Goal: Task Accomplishment & Management: Complete application form

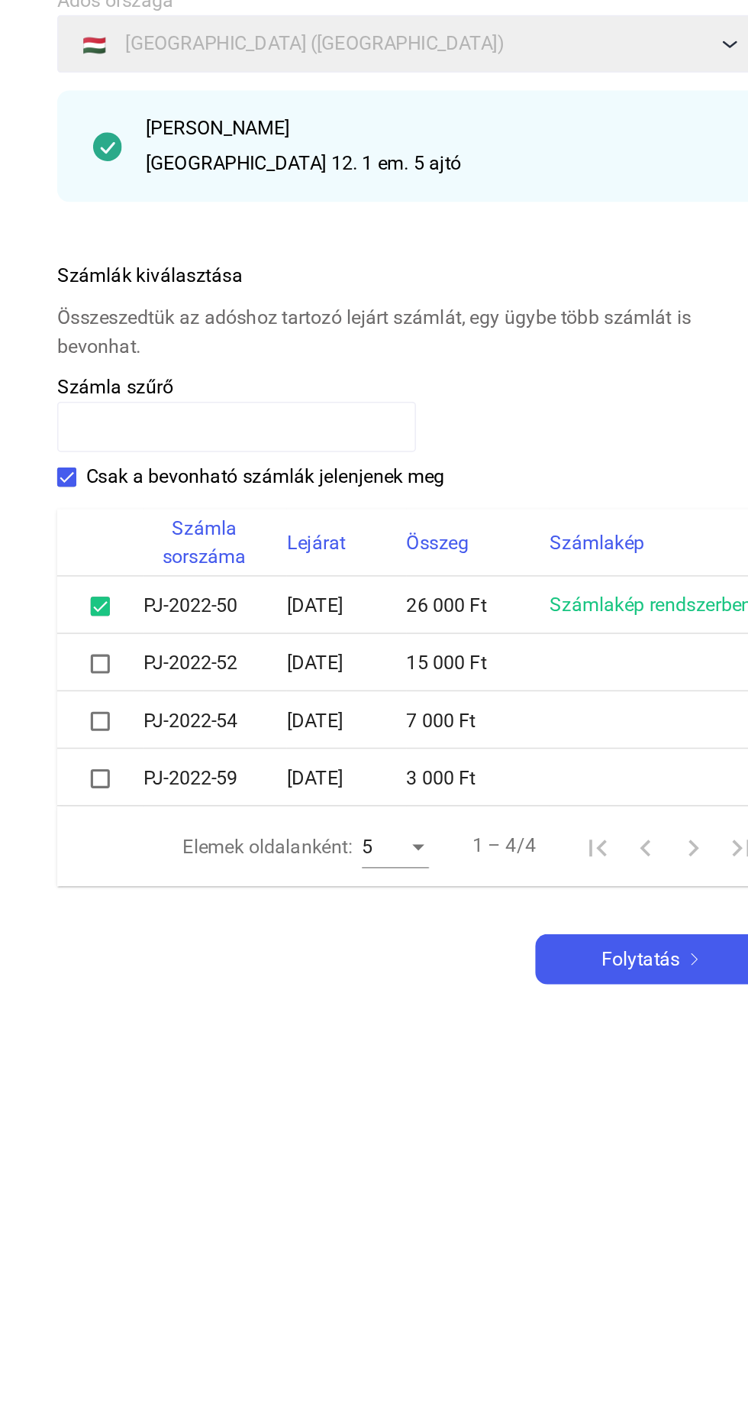
click at [168, 574] on span at bounding box center [172, 573] width 12 height 12
click at [171, 609] on span at bounding box center [172, 610] width 12 height 12
click at [174, 612] on span at bounding box center [172, 610] width 12 height 12
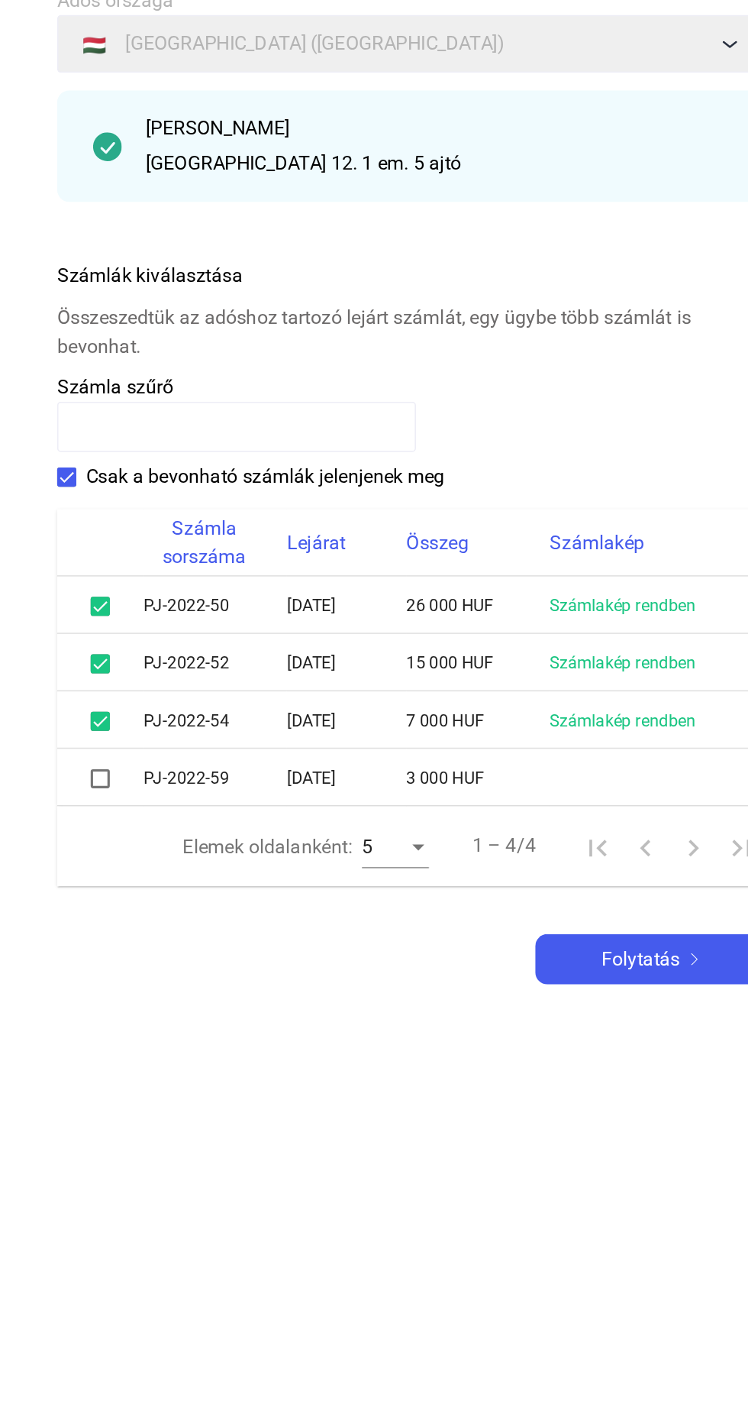
click at [171, 648] on span at bounding box center [172, 647] width 12 height 12
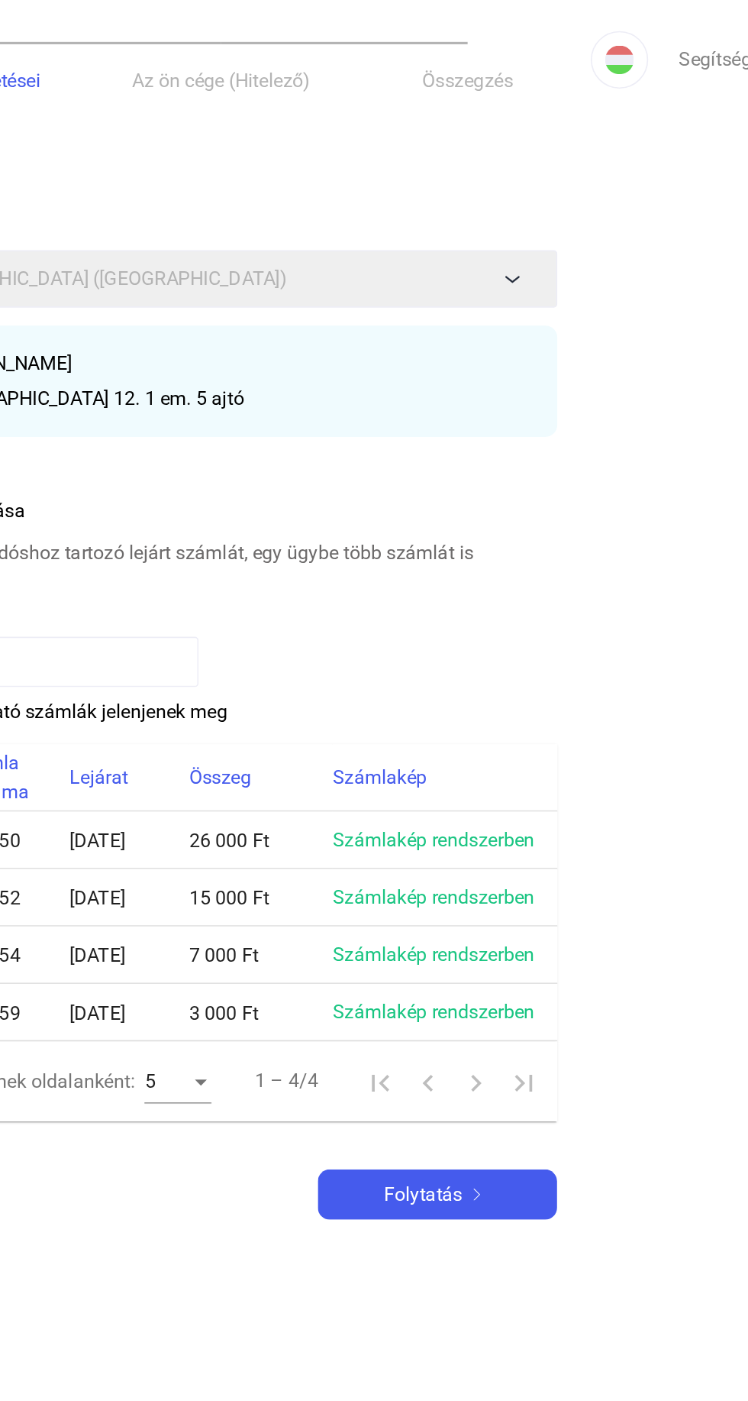
click at [545, 767] on div "Folytatás" at bounding box center [527, 762] width 144 height 18
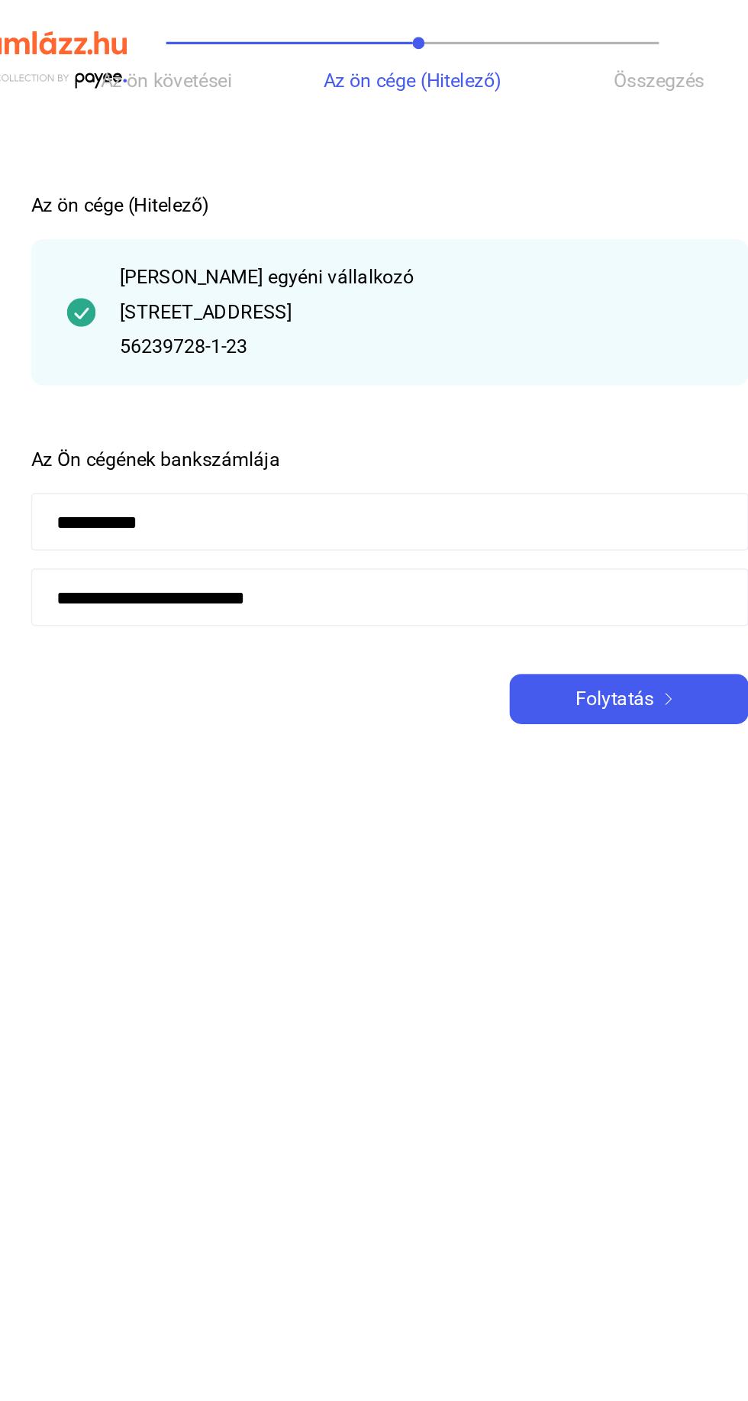
click at [319, 380] on input "**********" at bounding box center [374, 381] width 458 height 37
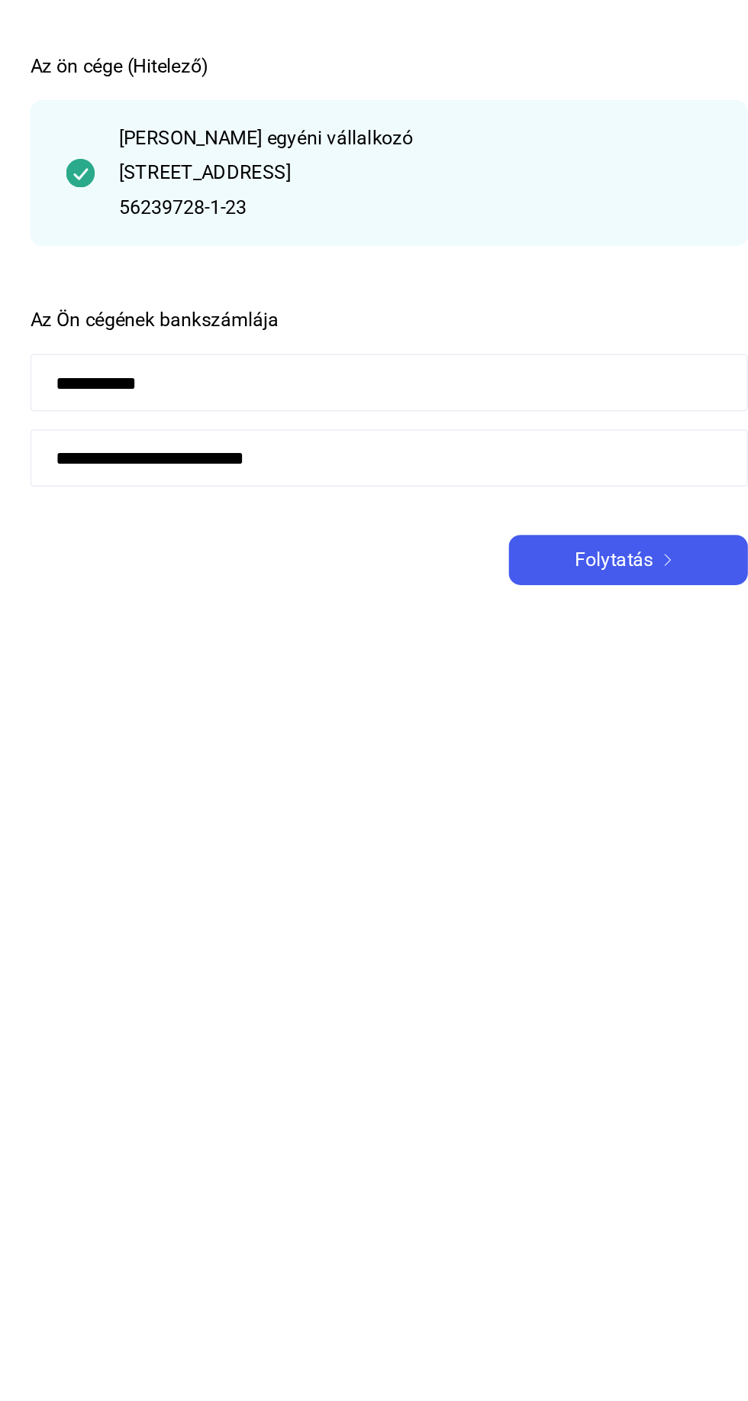
click at [480, 384] on input "**********" at bounding box center [374, 381] width 458 height 37
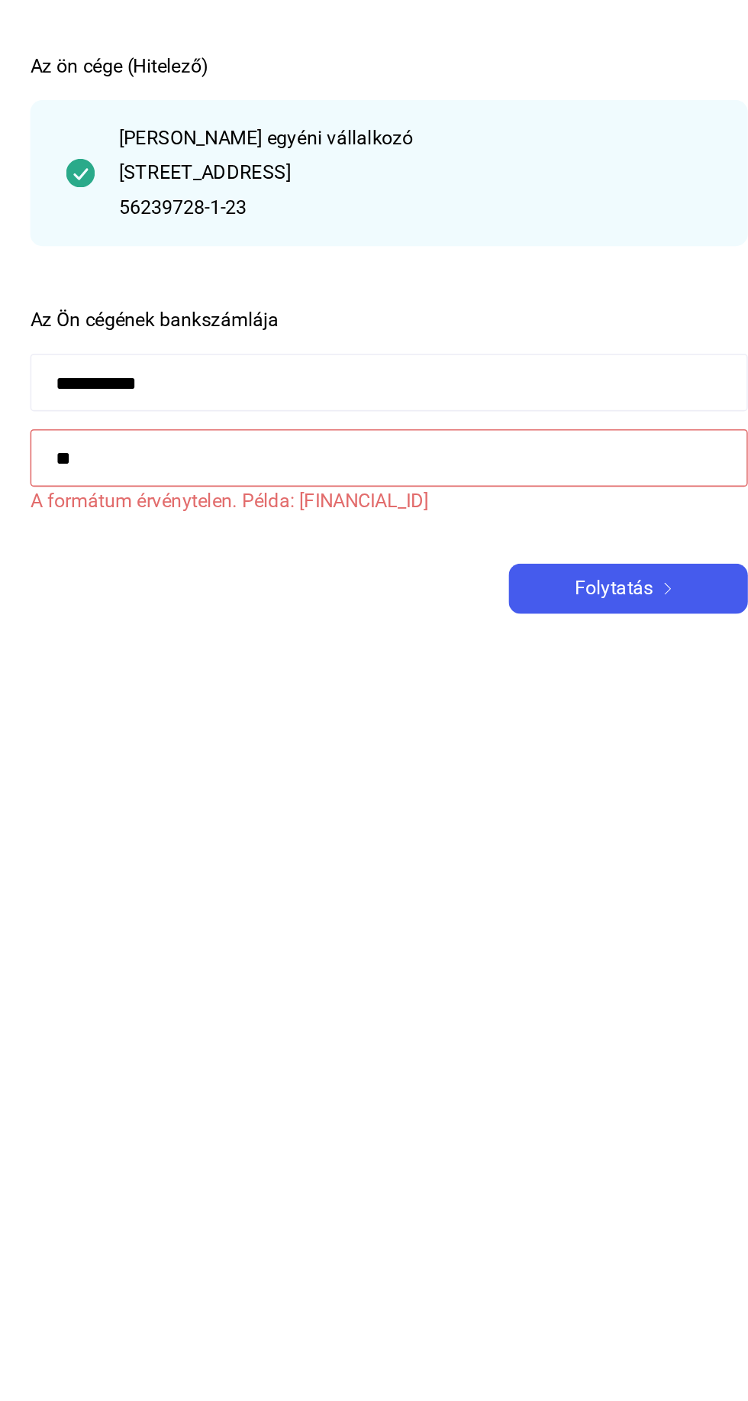
type input "*"
click at [416, 383] on input at bounding box center [374, 381] width 458 height 37
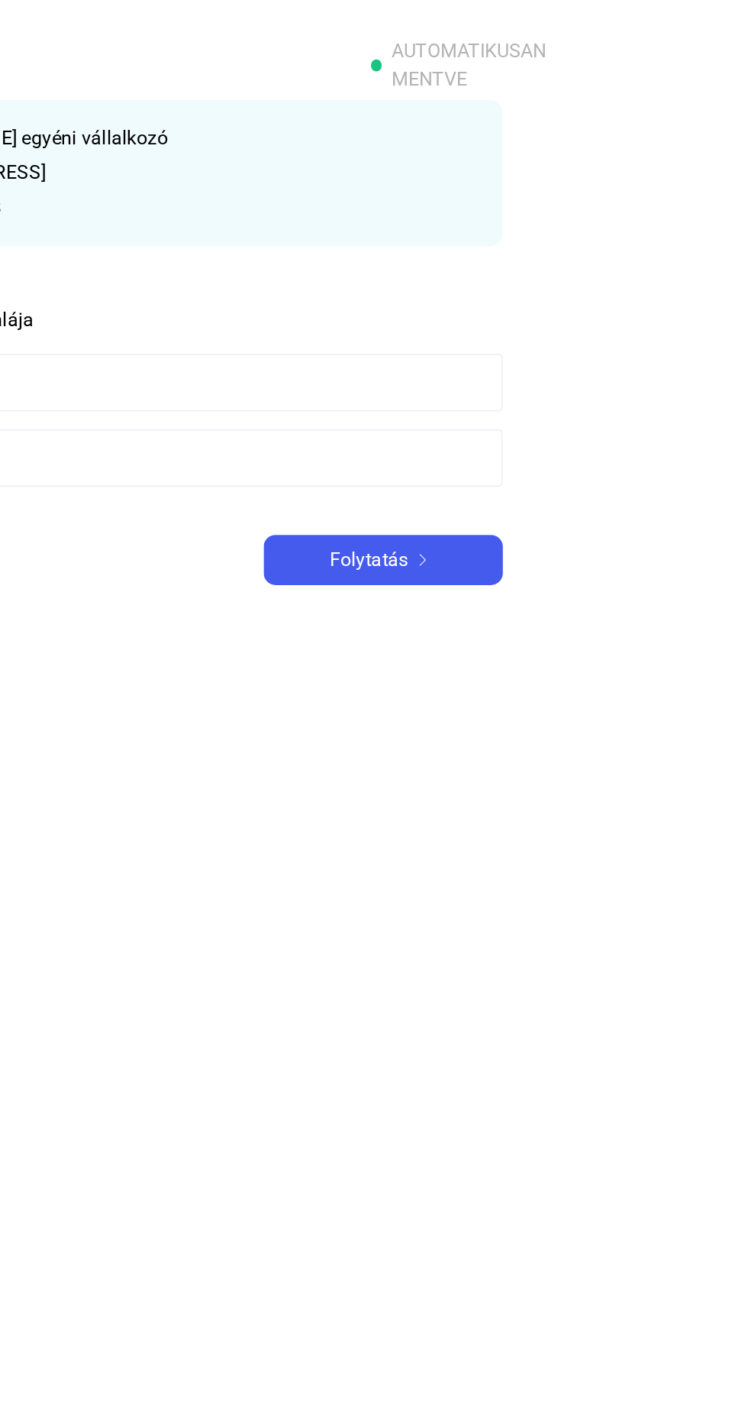
type input "**********"
click at [543, 447] on img at bounding box center [552, 446] width 18 height 8
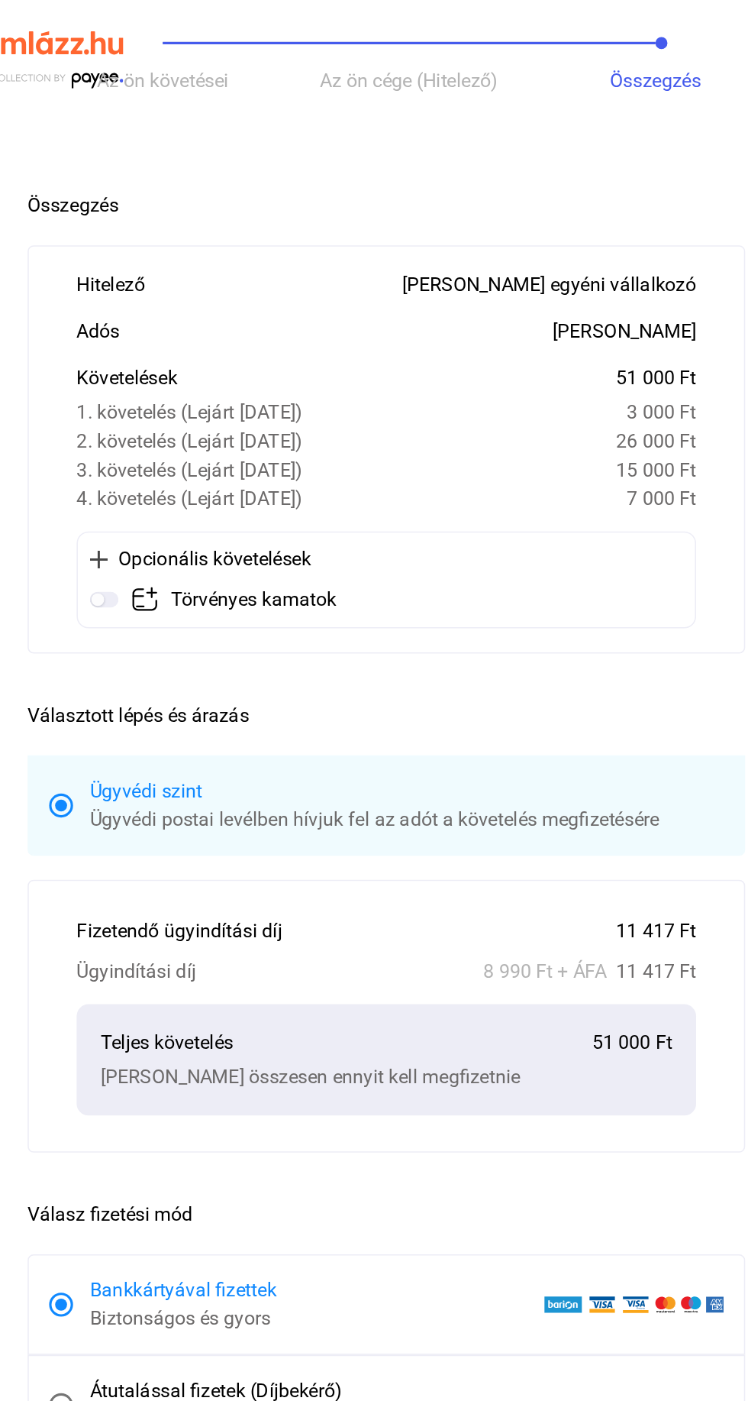
click at [199, 383] on img at bounding box center [194, 382] width 18 height 18
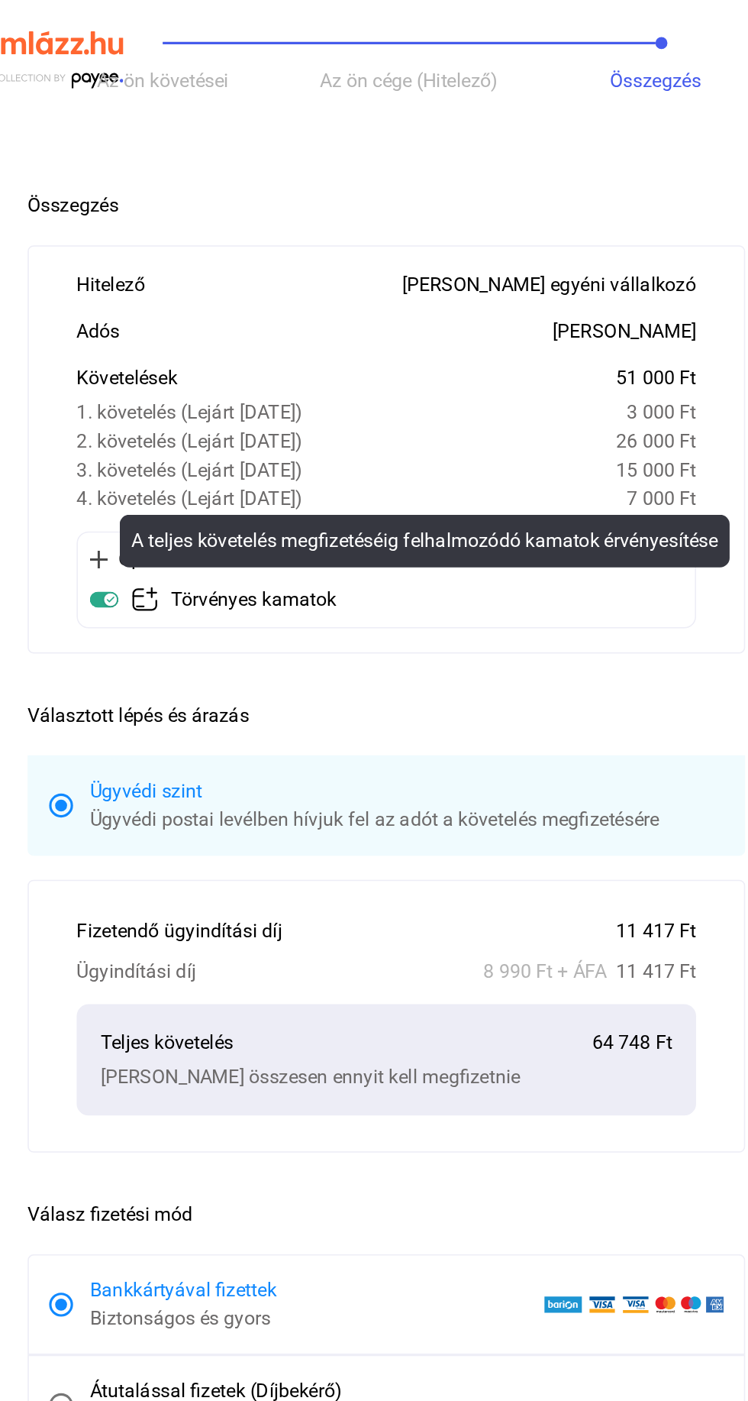
click at [191, 384] on img at bounding box center [194, 382] width 18 height 18
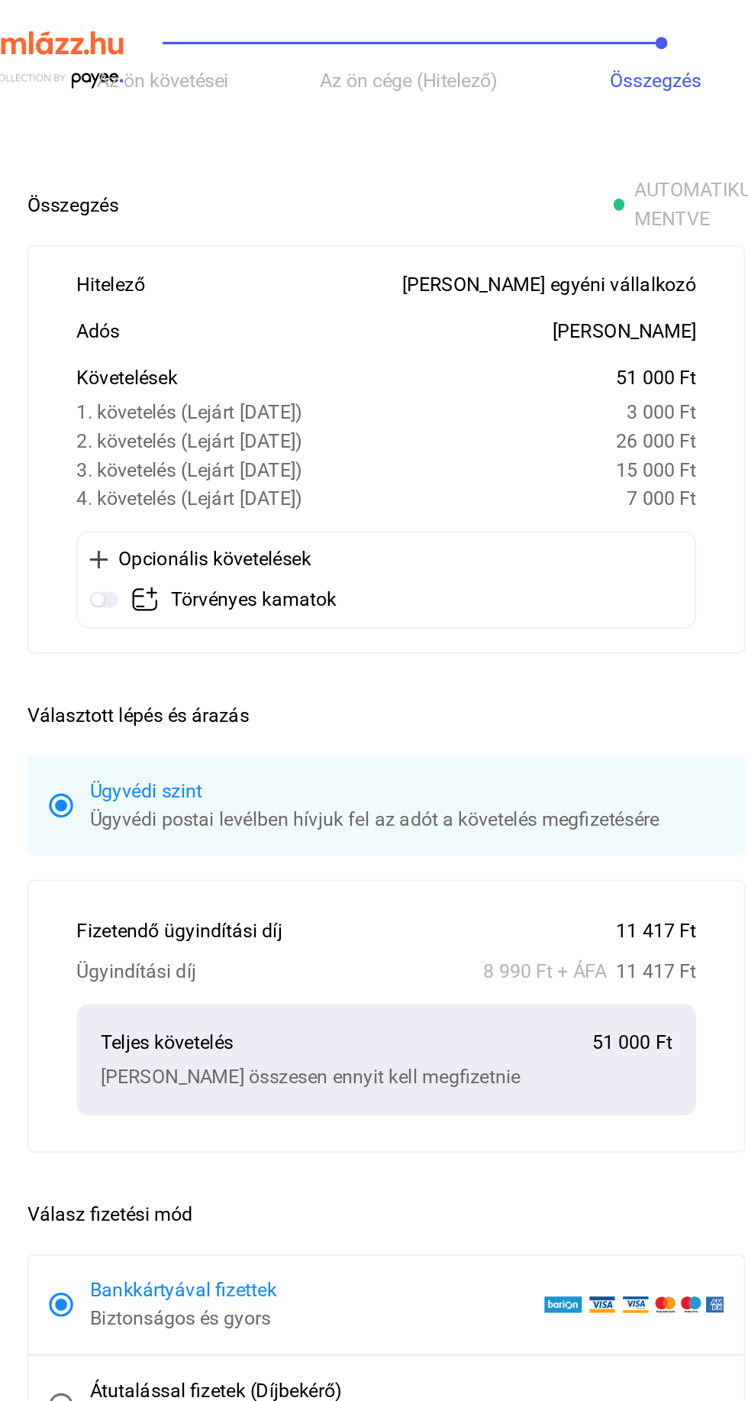
click at [197, 385] on img at bounding box center [194, 382] width 18 height 18
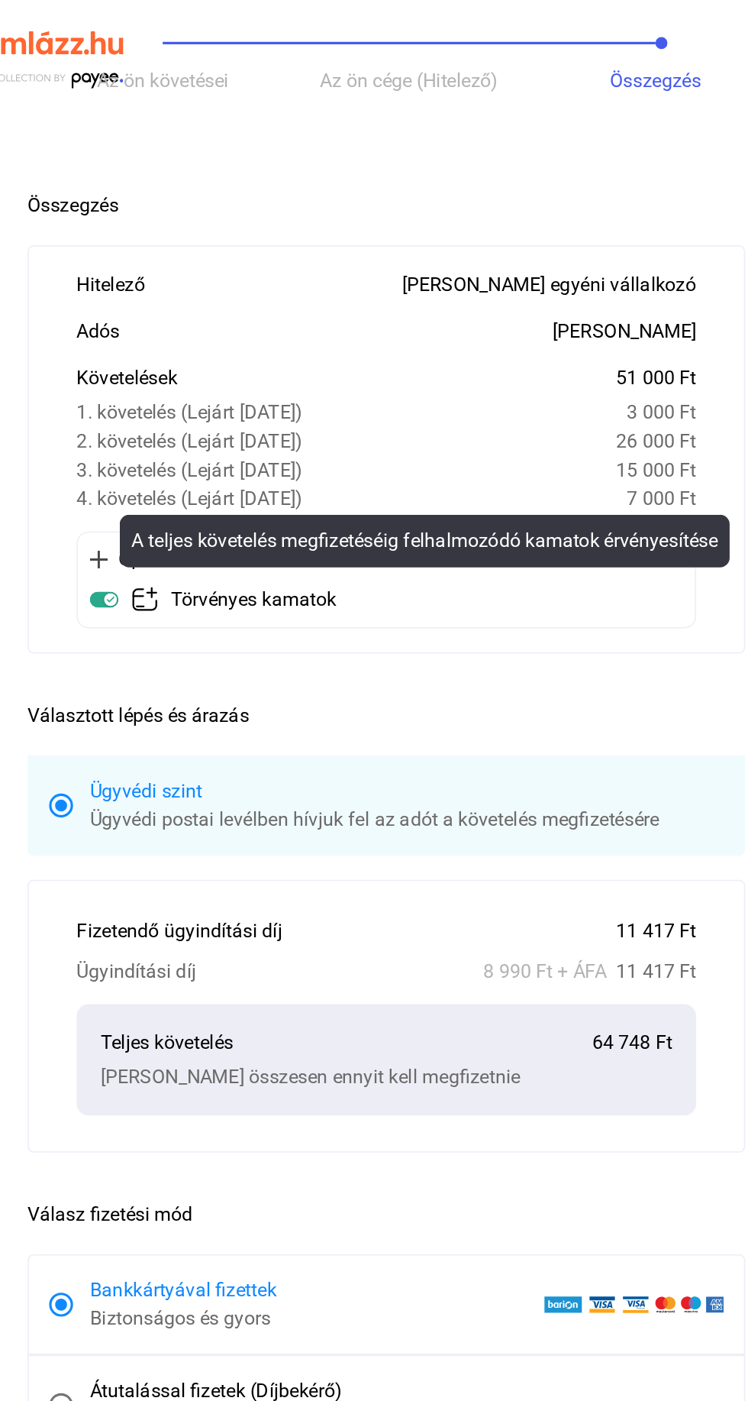
click at [535, 448] on h2 "Választott lépés és árazás" at bounding box center [374, 453] width 458 height 27
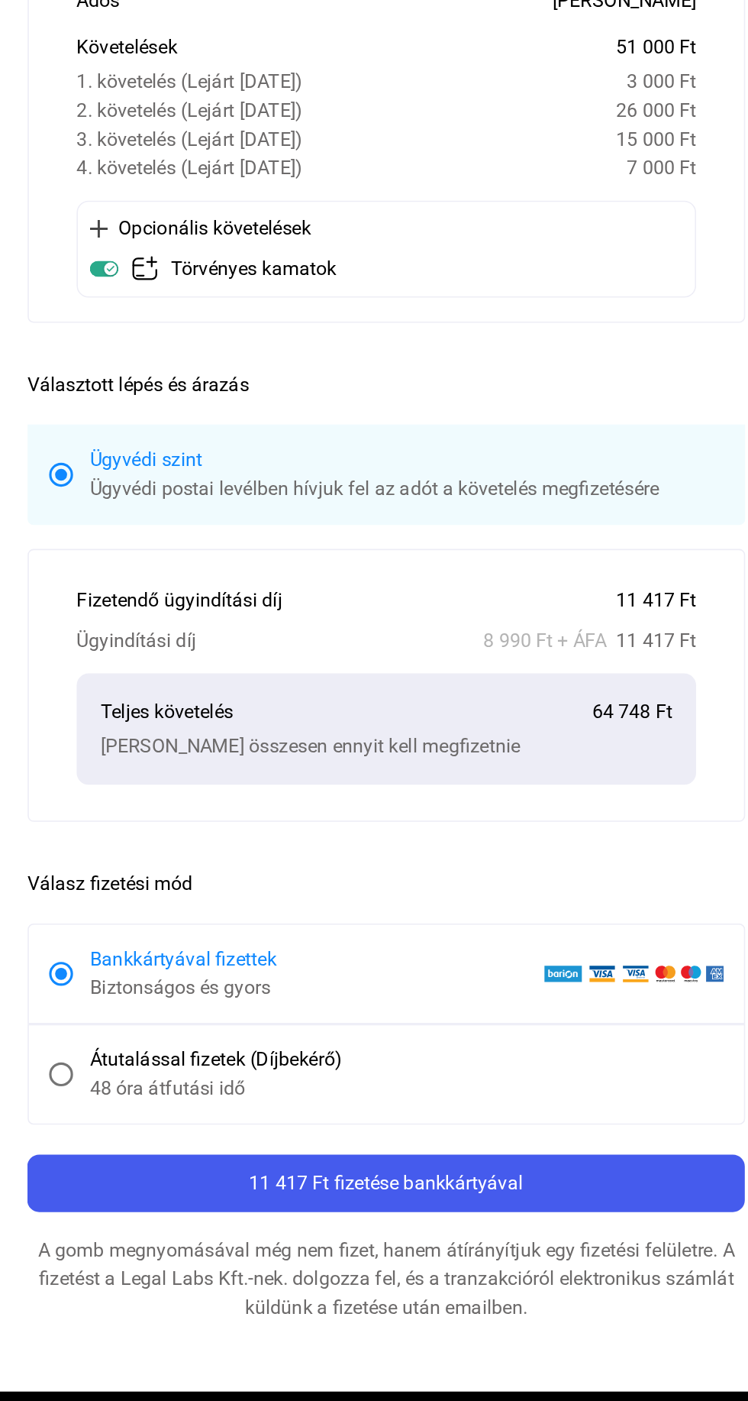
click at [301, 893] on div "Átutalással fizetek (Díjbekérő)" at bounding box center [387, 887] width 405 height 18
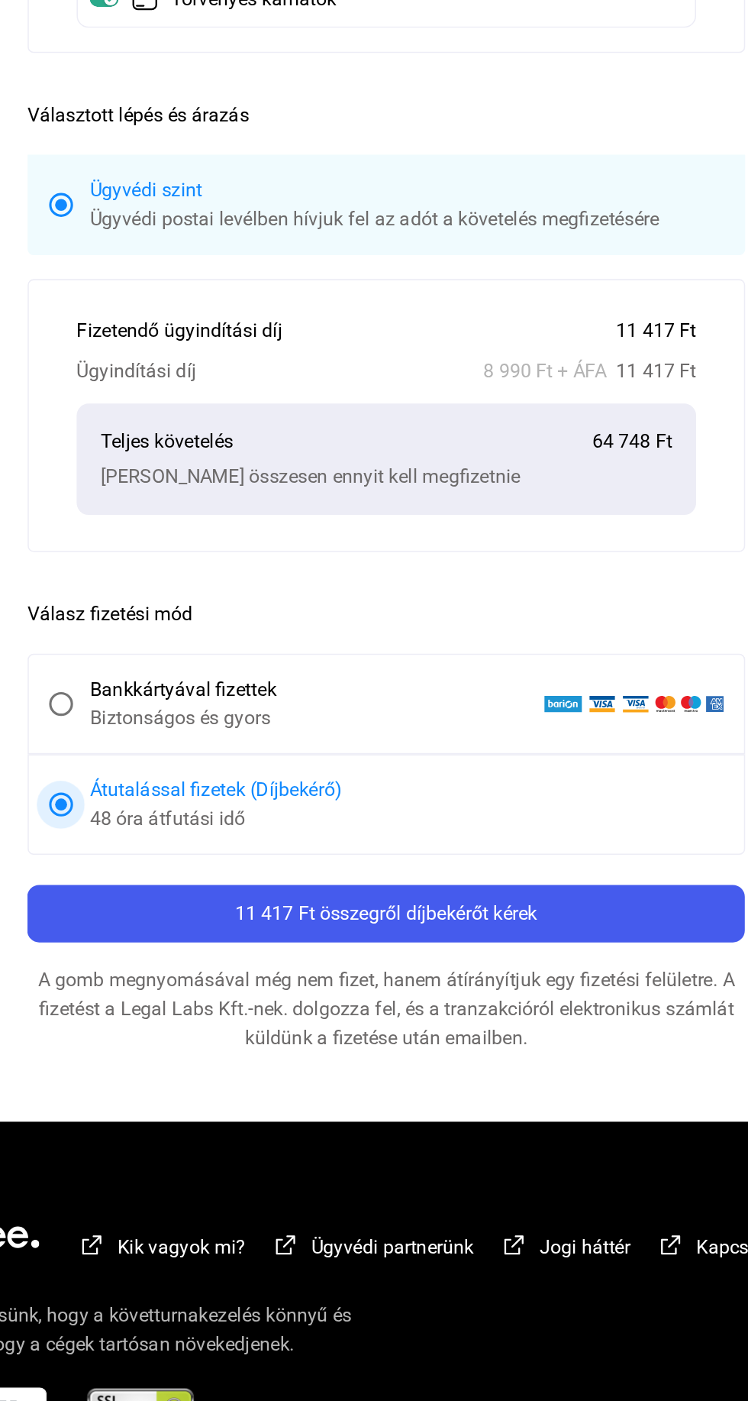
click at [500, 961] on div "11 417 Ft összegről díjbekérőt kérek" at bounding box center [374, 966] width 449 height 18
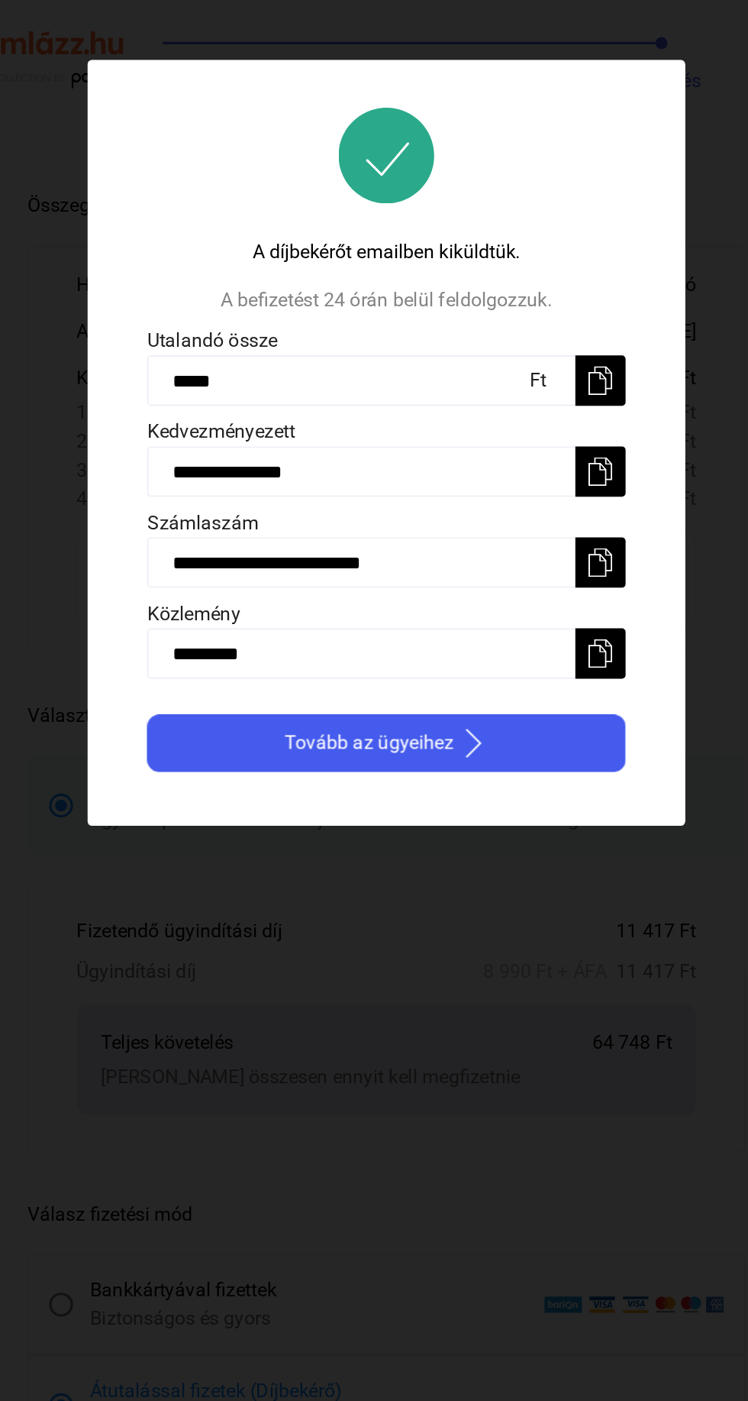
click at [486, 477] on div "Tovább az ügyeihez" at bounding box center [374, 474] width 296 height 18
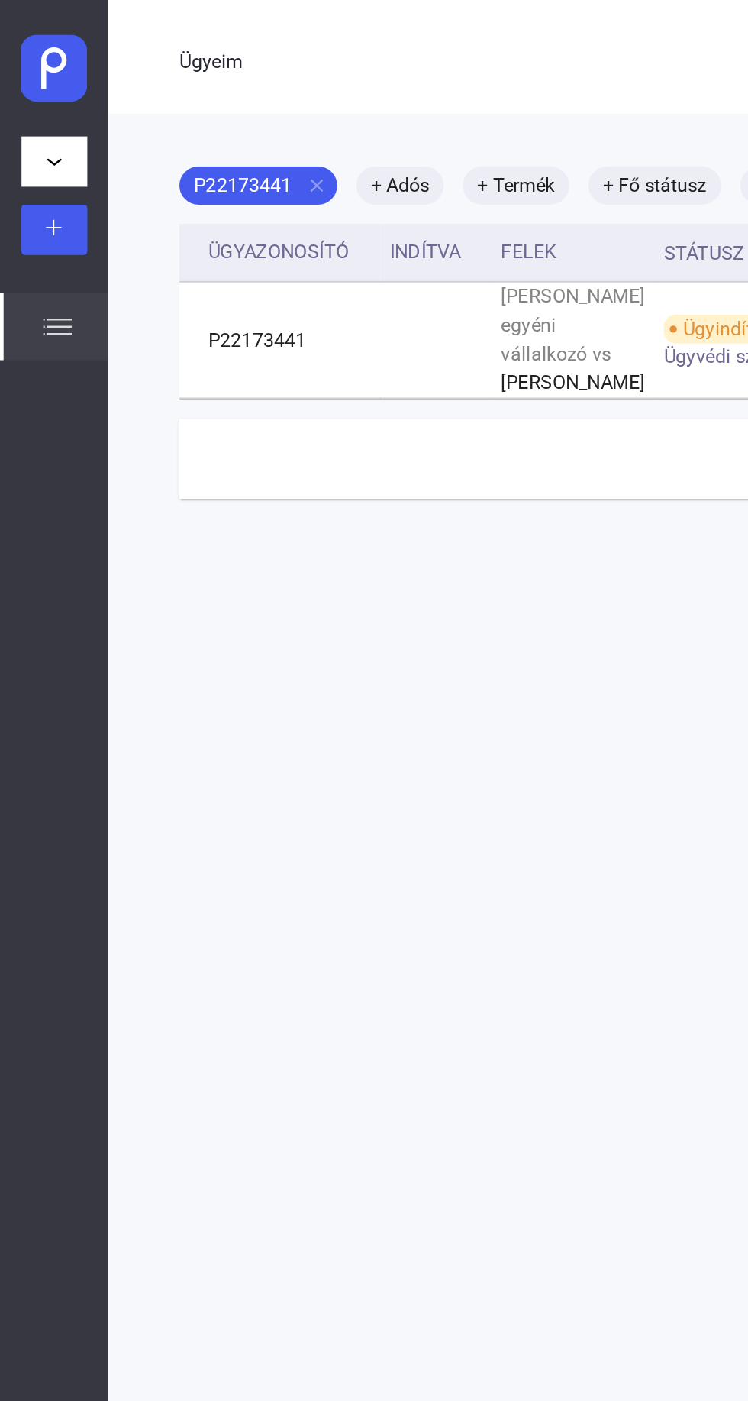
click at [37, 208] on img at bounding box center [36, 208] width 18 height 18
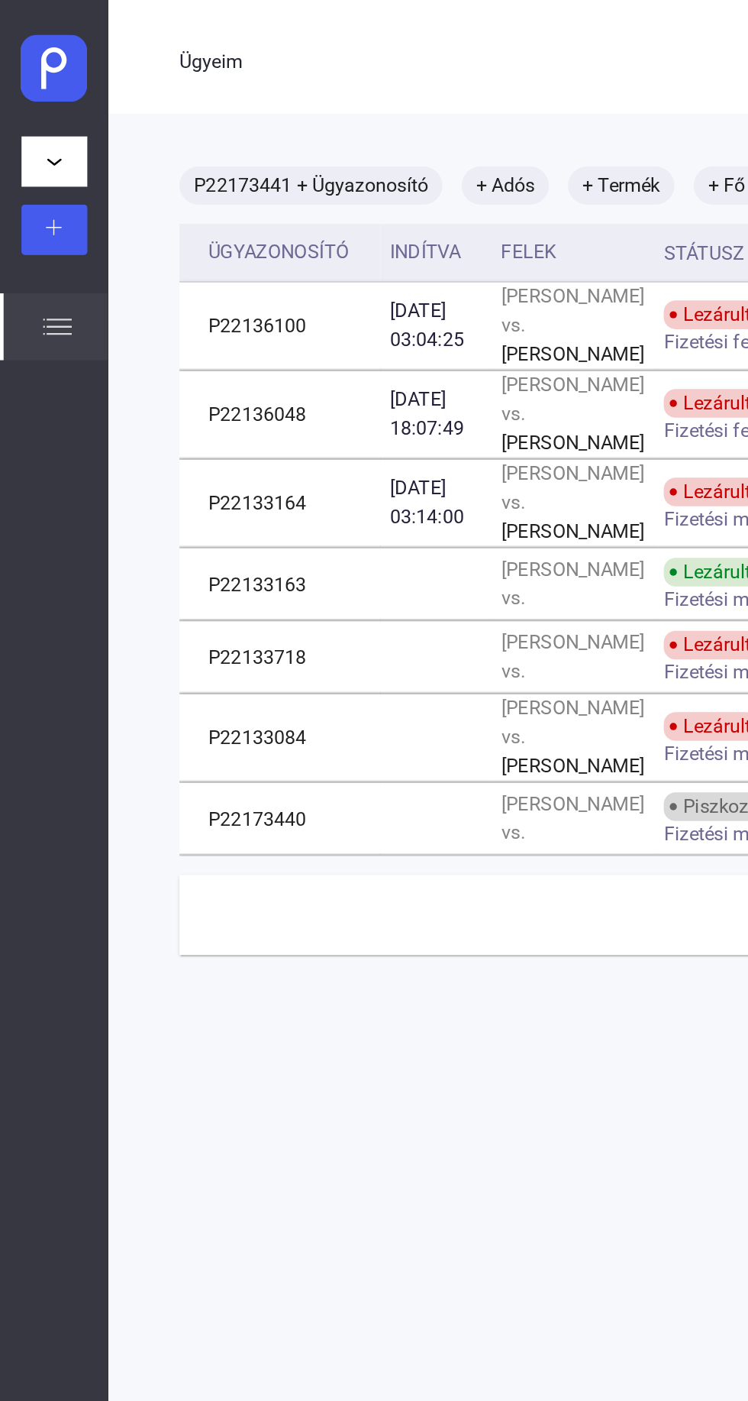
click at [42, 151] on div at bounding box center [34, 146] width 33 height 18
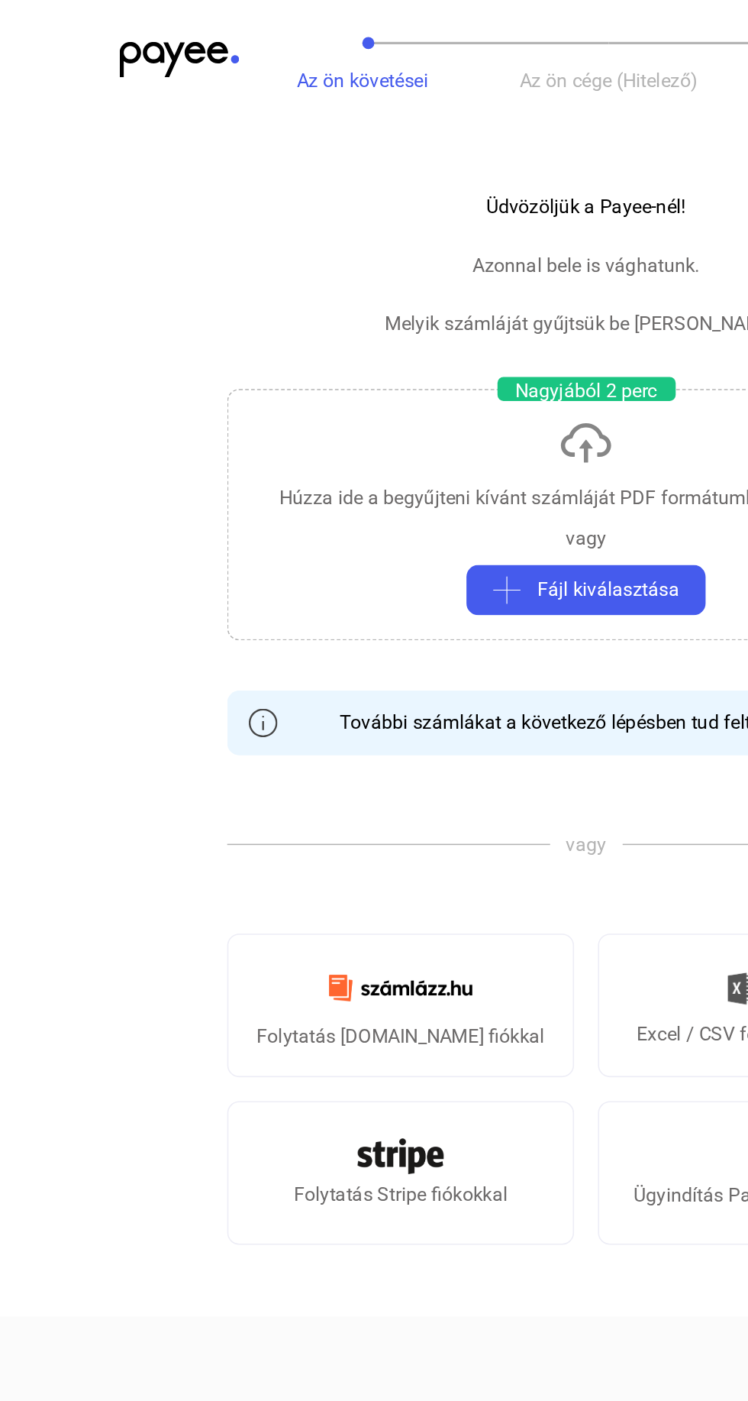
click at [286, 623] on img at bounding box center [256, 630] width 110 height 36
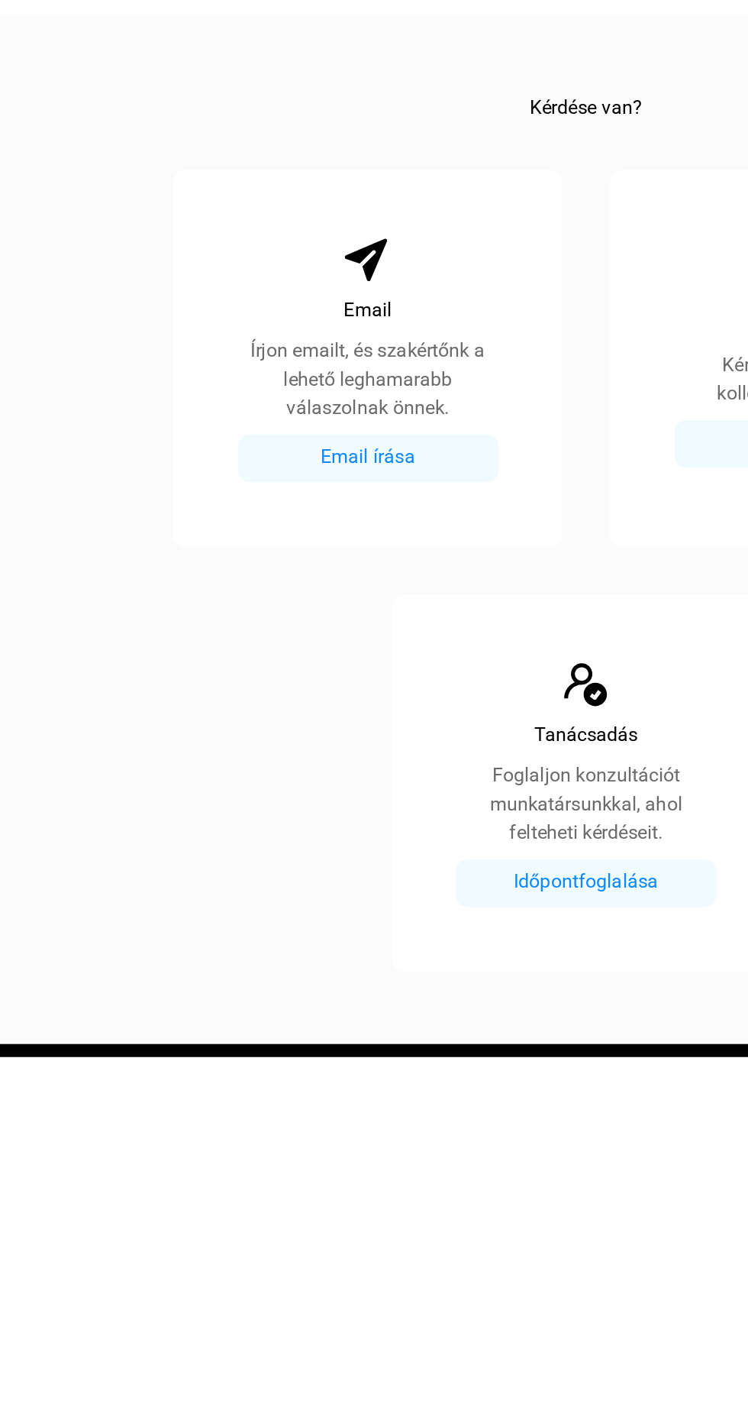
scroll to position [104, 0]
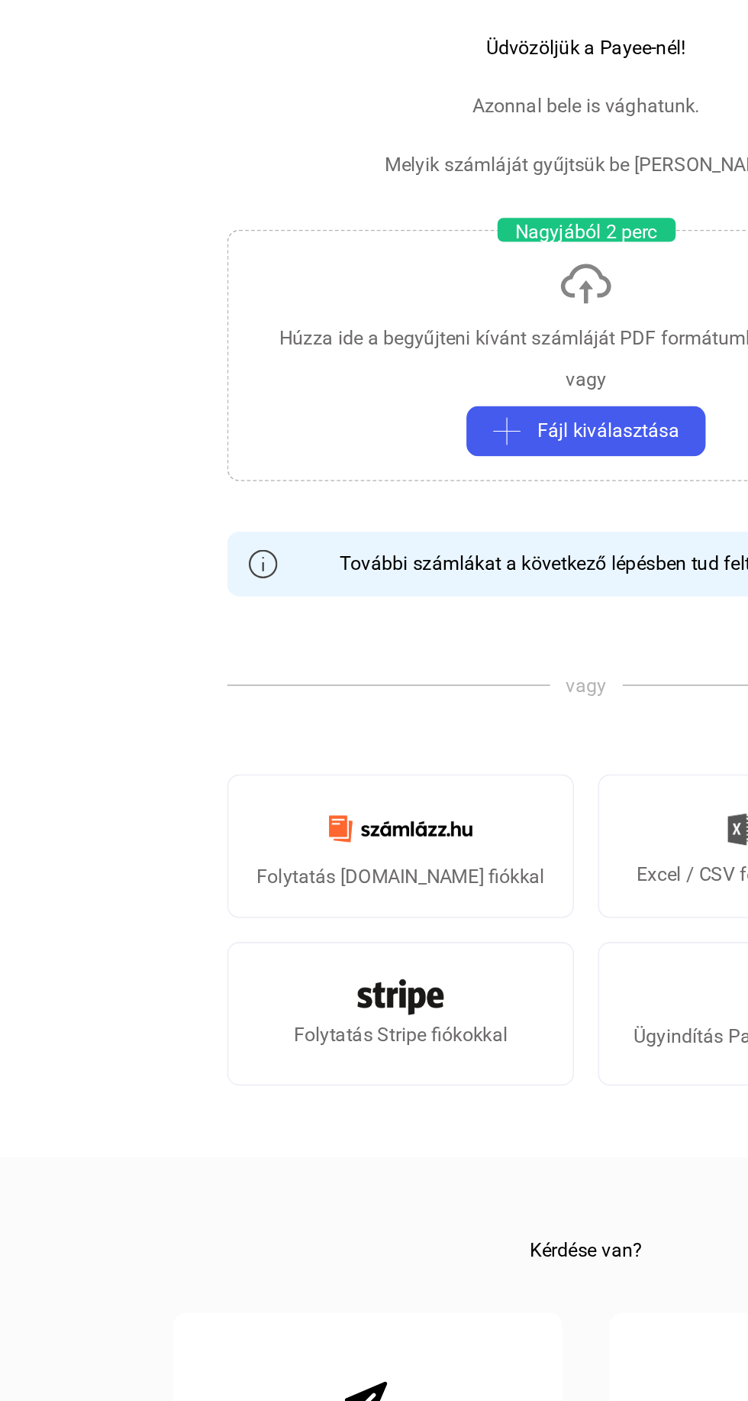
scroll to position [0, 0]
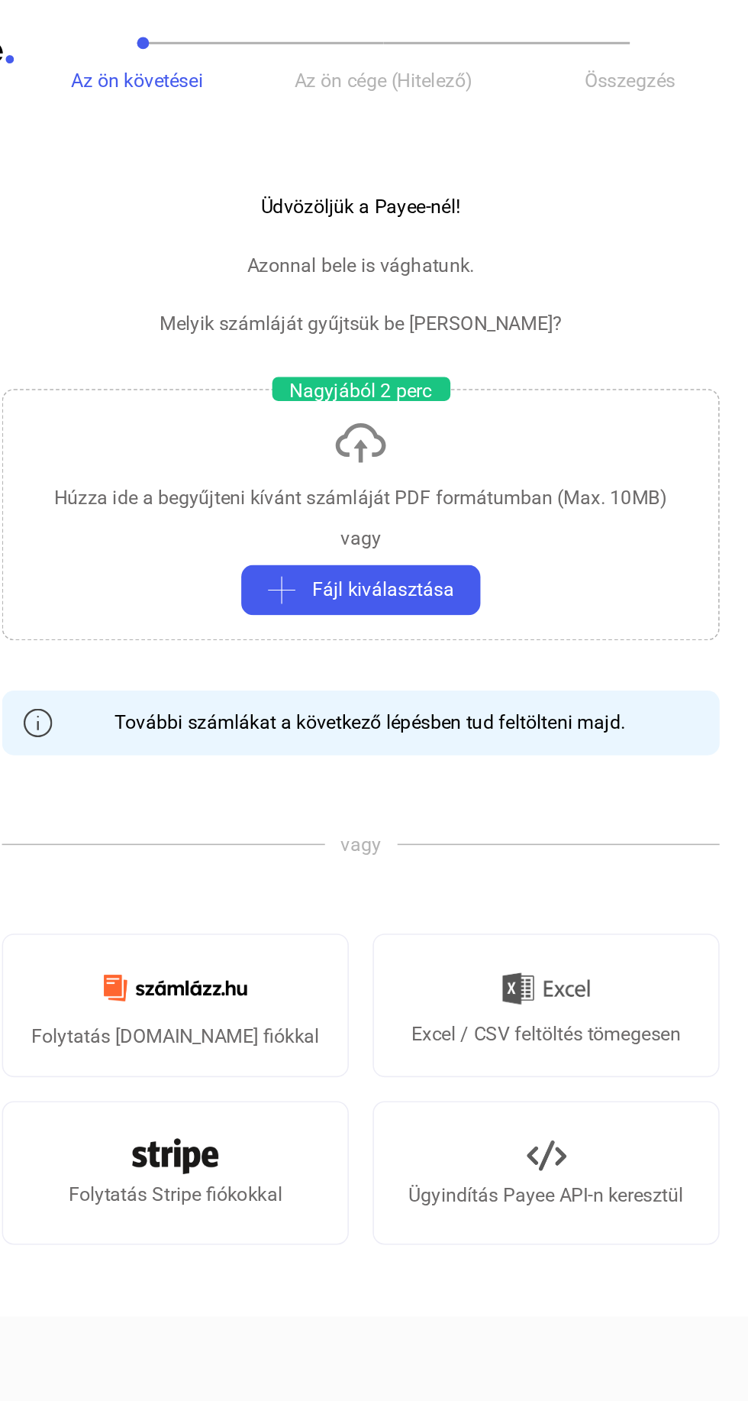
click at [500, 756] on font "Ügyindítás Payee API-n keresztül" at bounding box center [493, 762] width 176 height 15
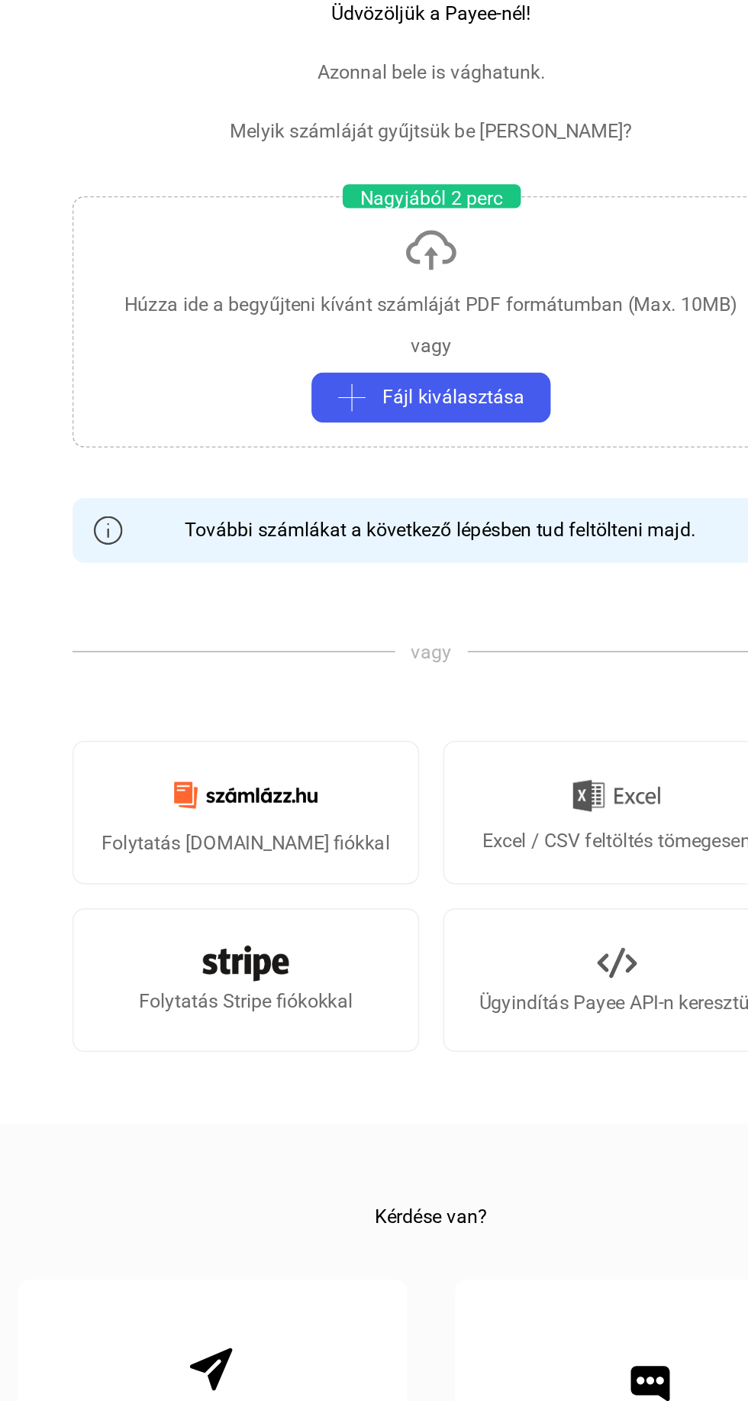
click at [287, 632] on img at bounding box center [256, 630] width 110 height 36
